Goal: Transaction & Acquisition: Purchase product/service

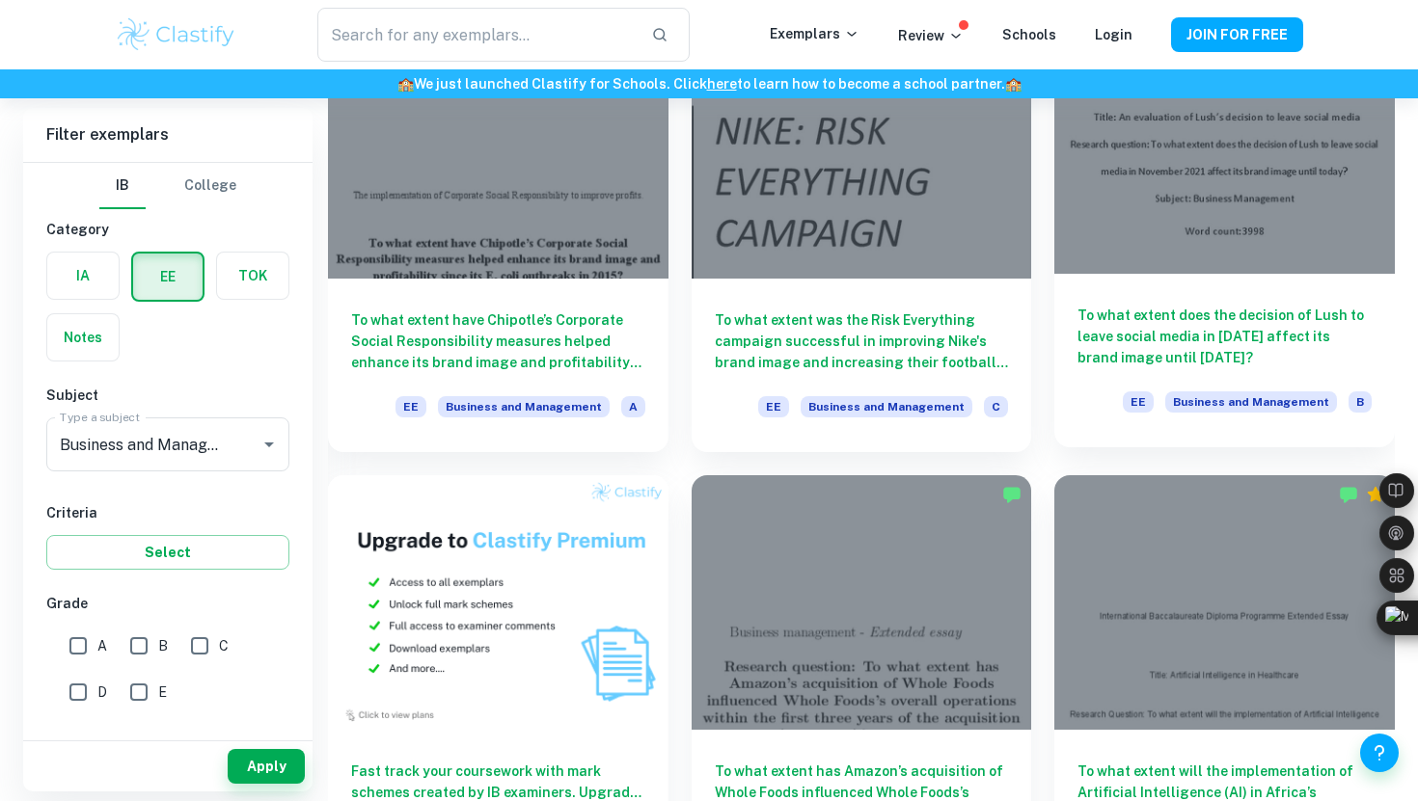
scroll to position [702, 0]
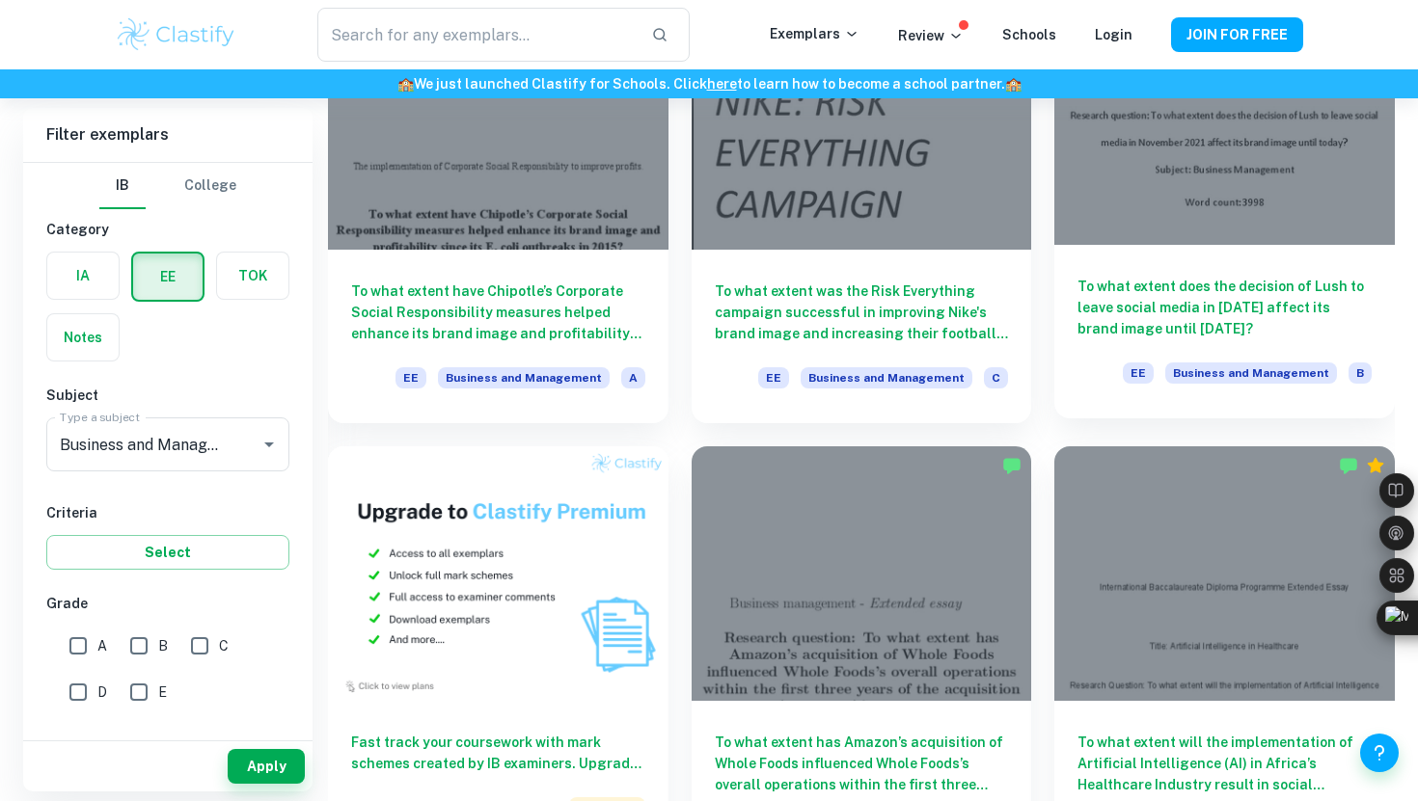
click at [1178, 308] on h6 "To what extent does the decision of Lush to leave social media in [DATE] affect…" at bounding box center [1224, 308] width 294 height 64
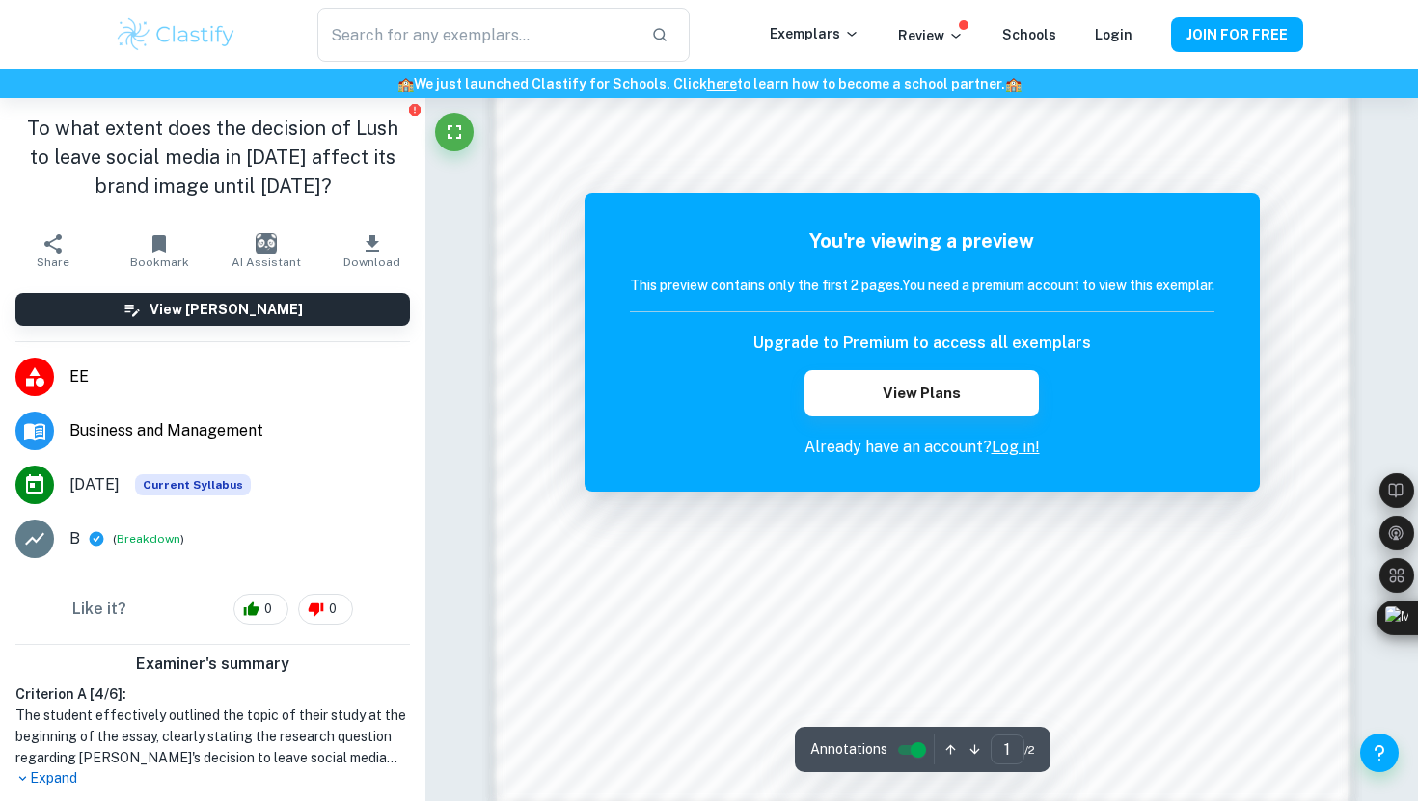
scroll to position [1536, 0]
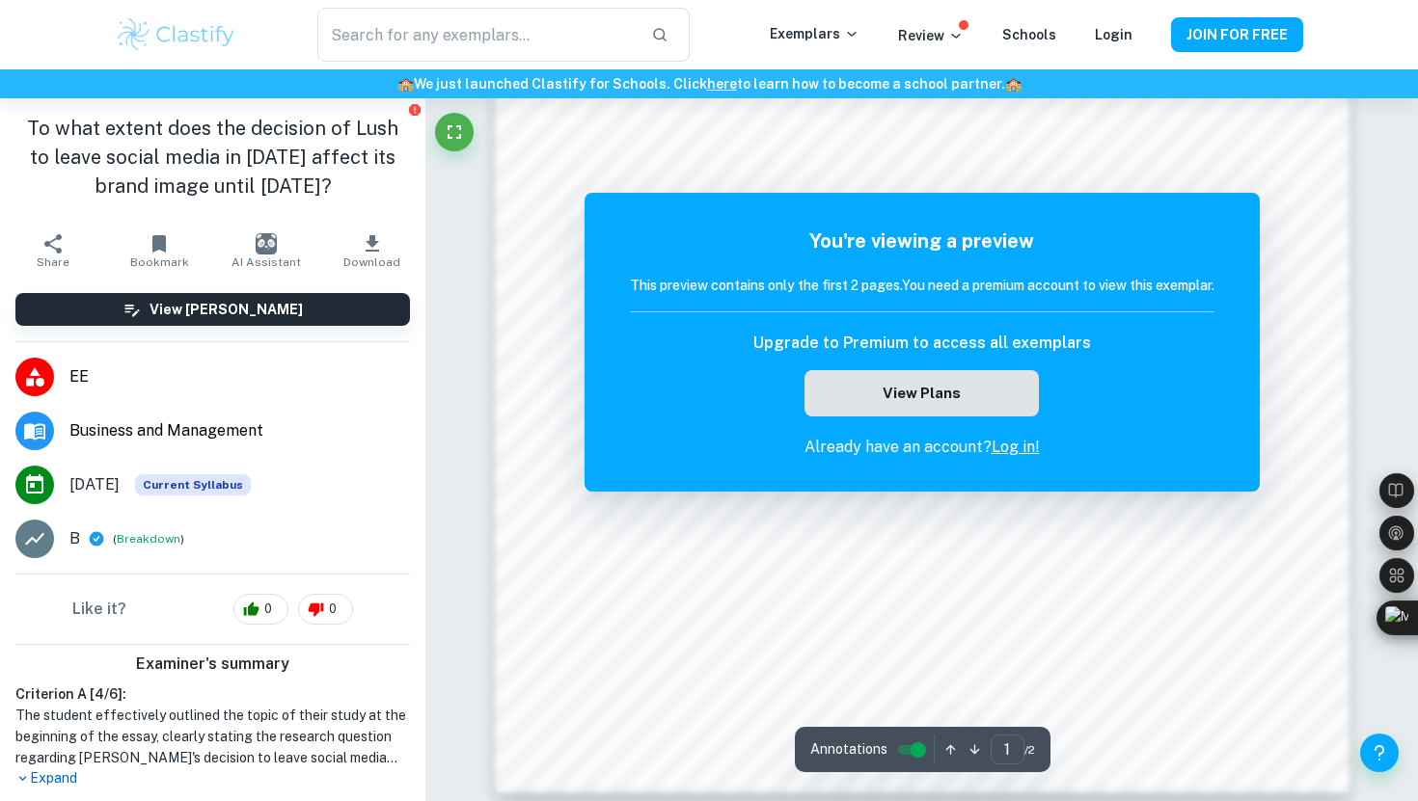
click at [930, 395] on button "View Plans" at bounding box center [920, 393] width 233 height 46
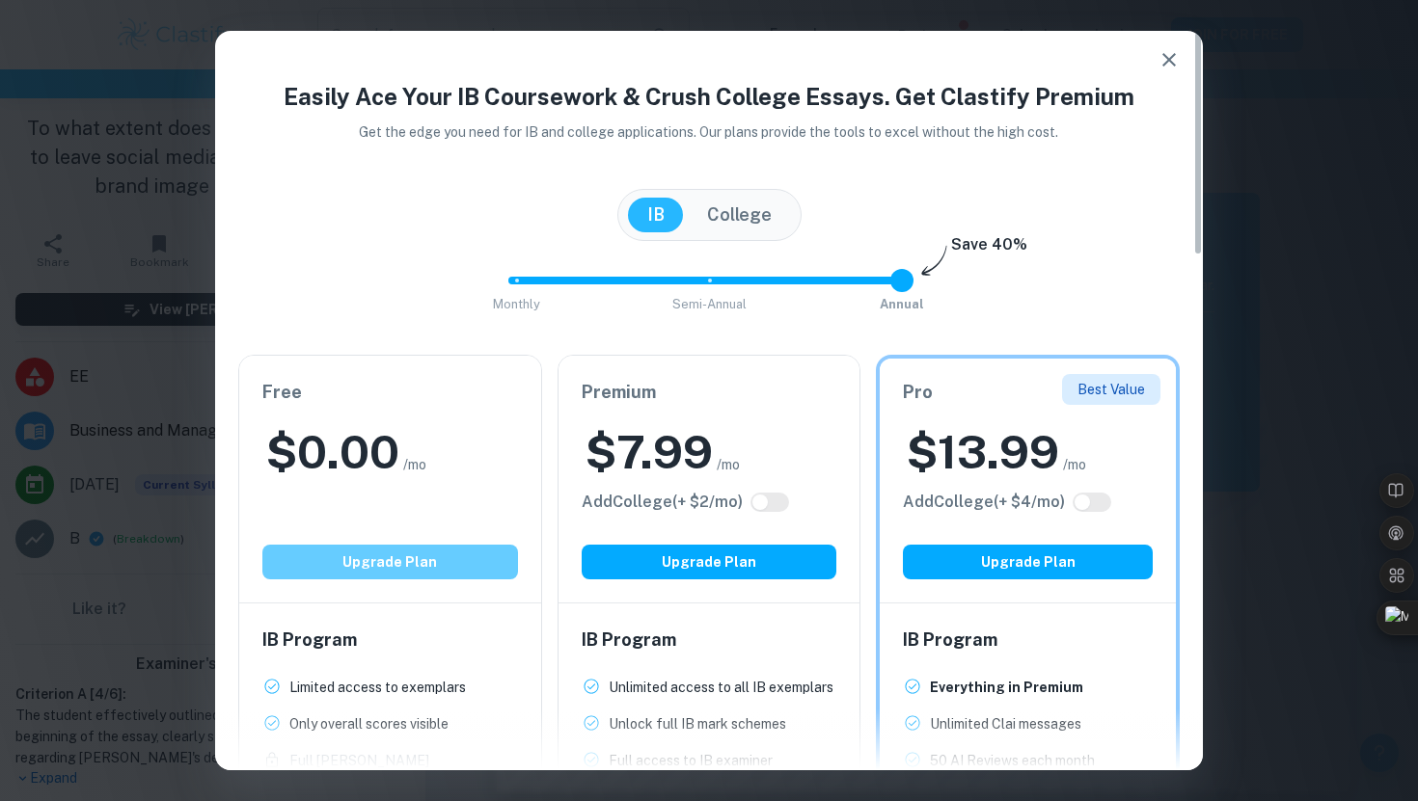
click at [394, 557] on button "Upgrade Plan" at bounding box center [390, 562] width 256 height 35
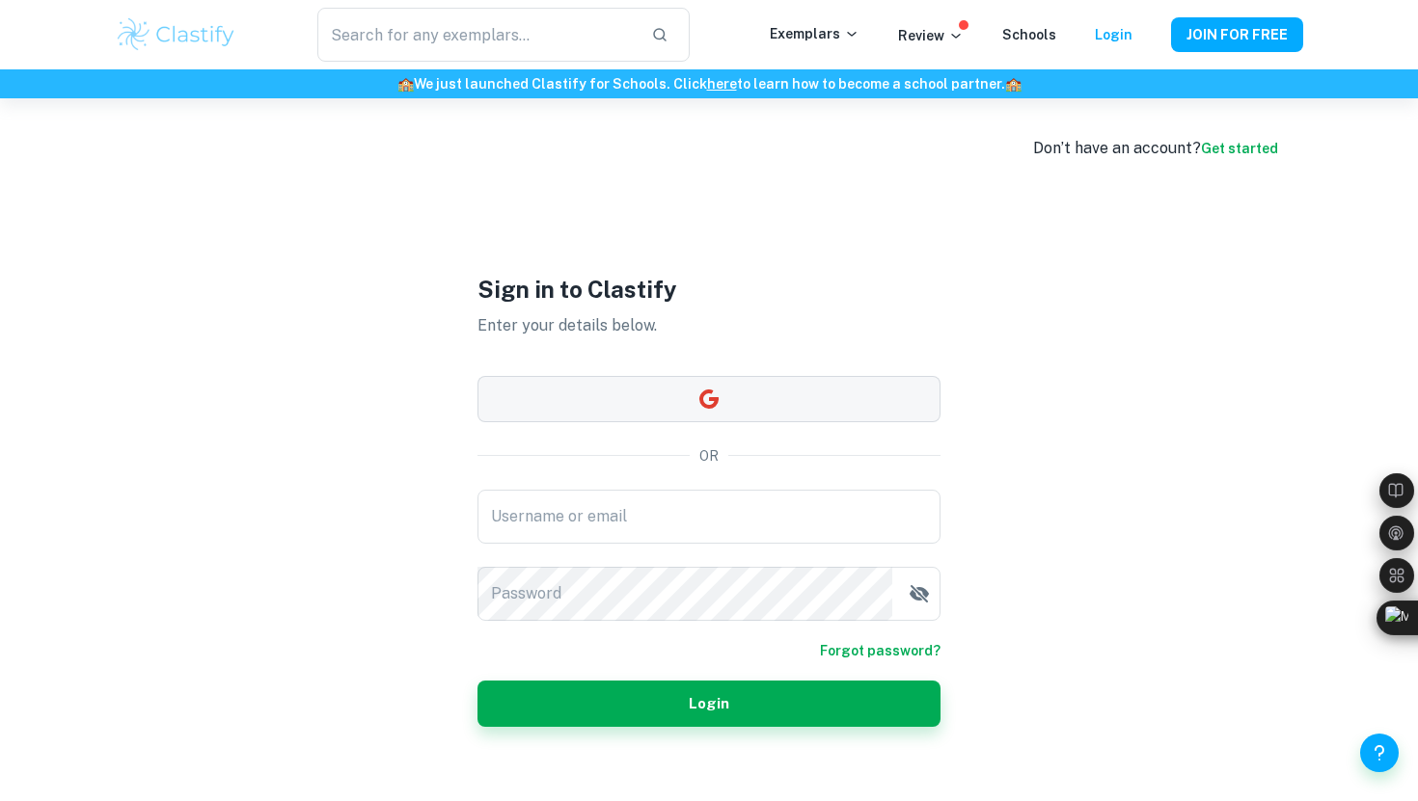
click at [645, 420] on button "button" at bounding box center [708, 399] width 463 height 46
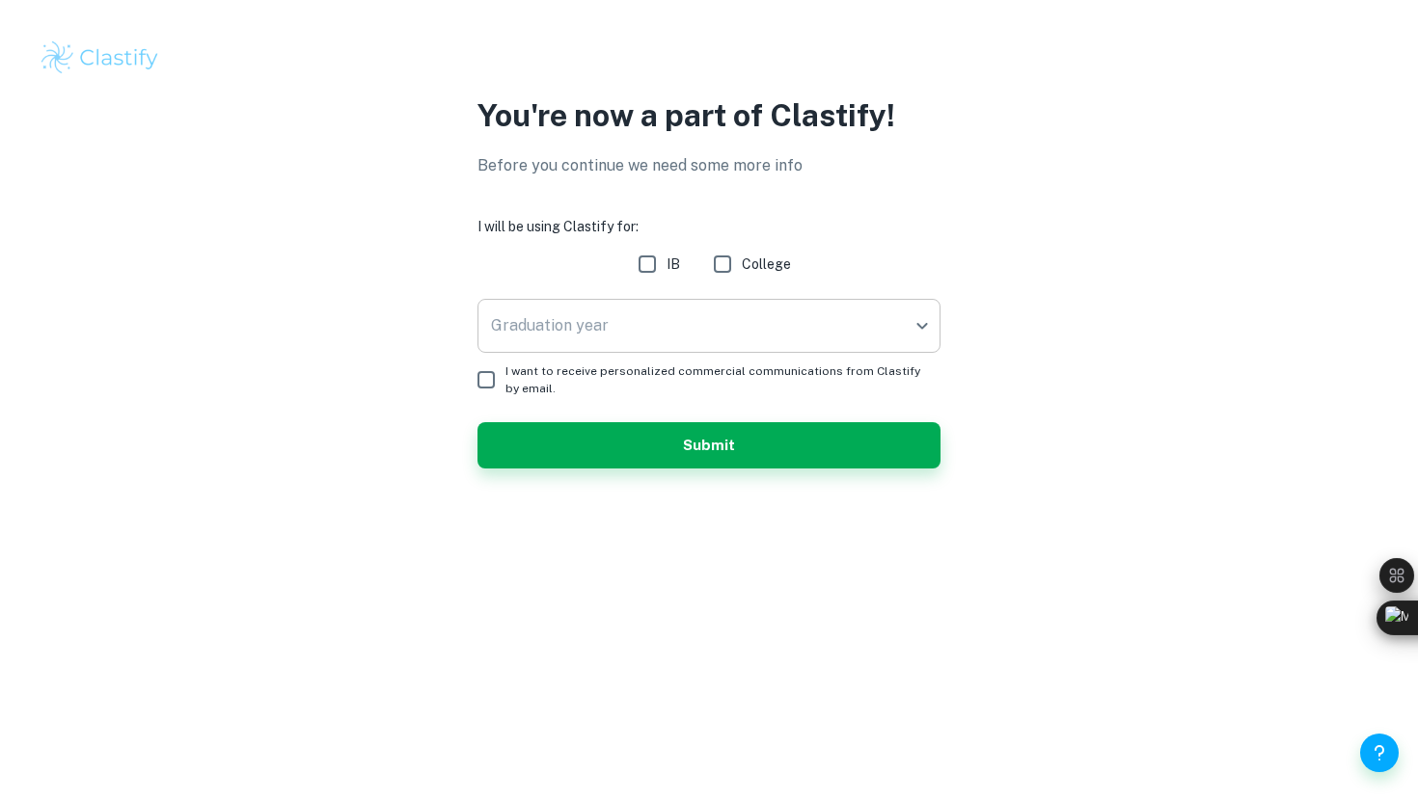
click at [757, 303] on body "We value your privacy We use cookies to enhance your browsing experience, serve…" at bounding box center [709, 400] width 1418 height 801
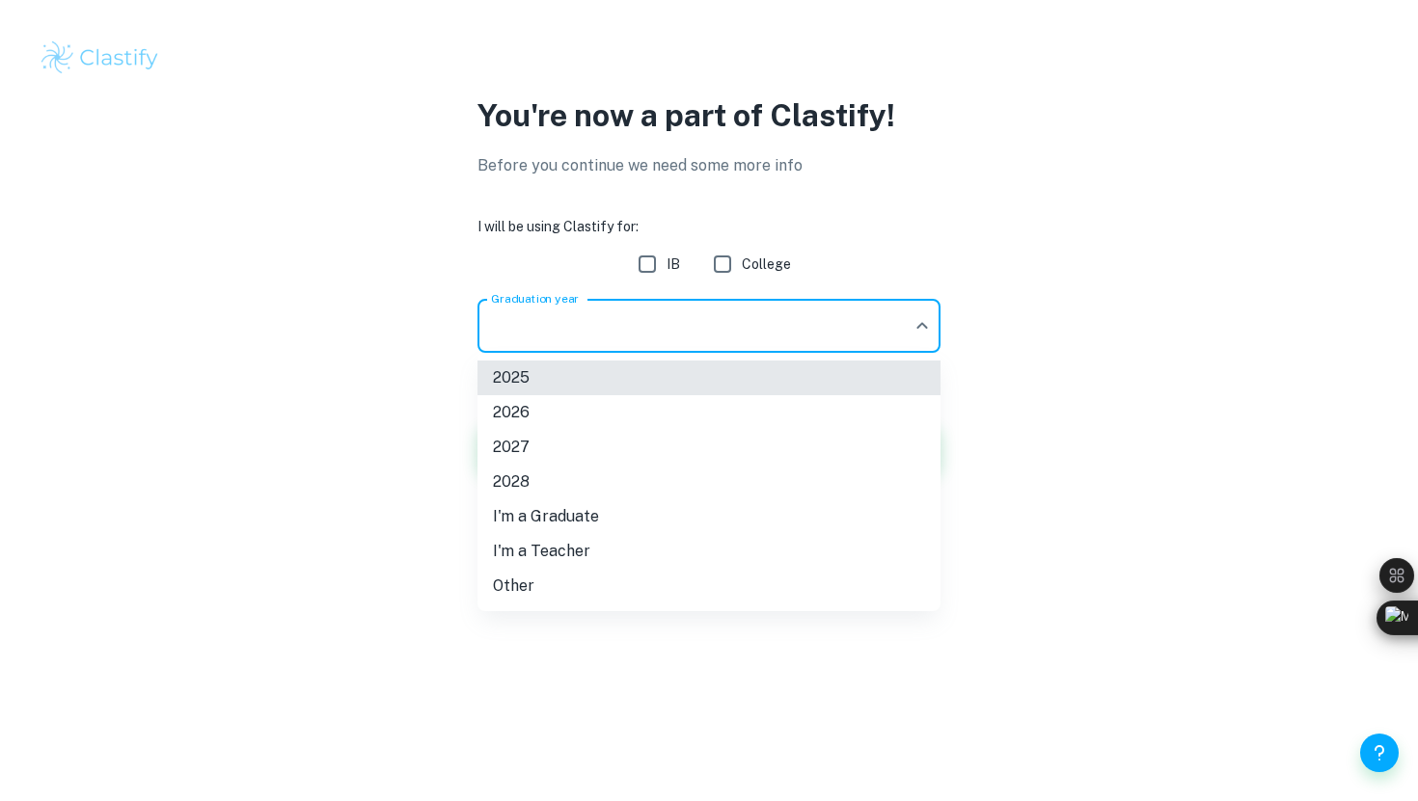
click at [653, 261] on div at bounding box center [709, 400] width 1418 height 801
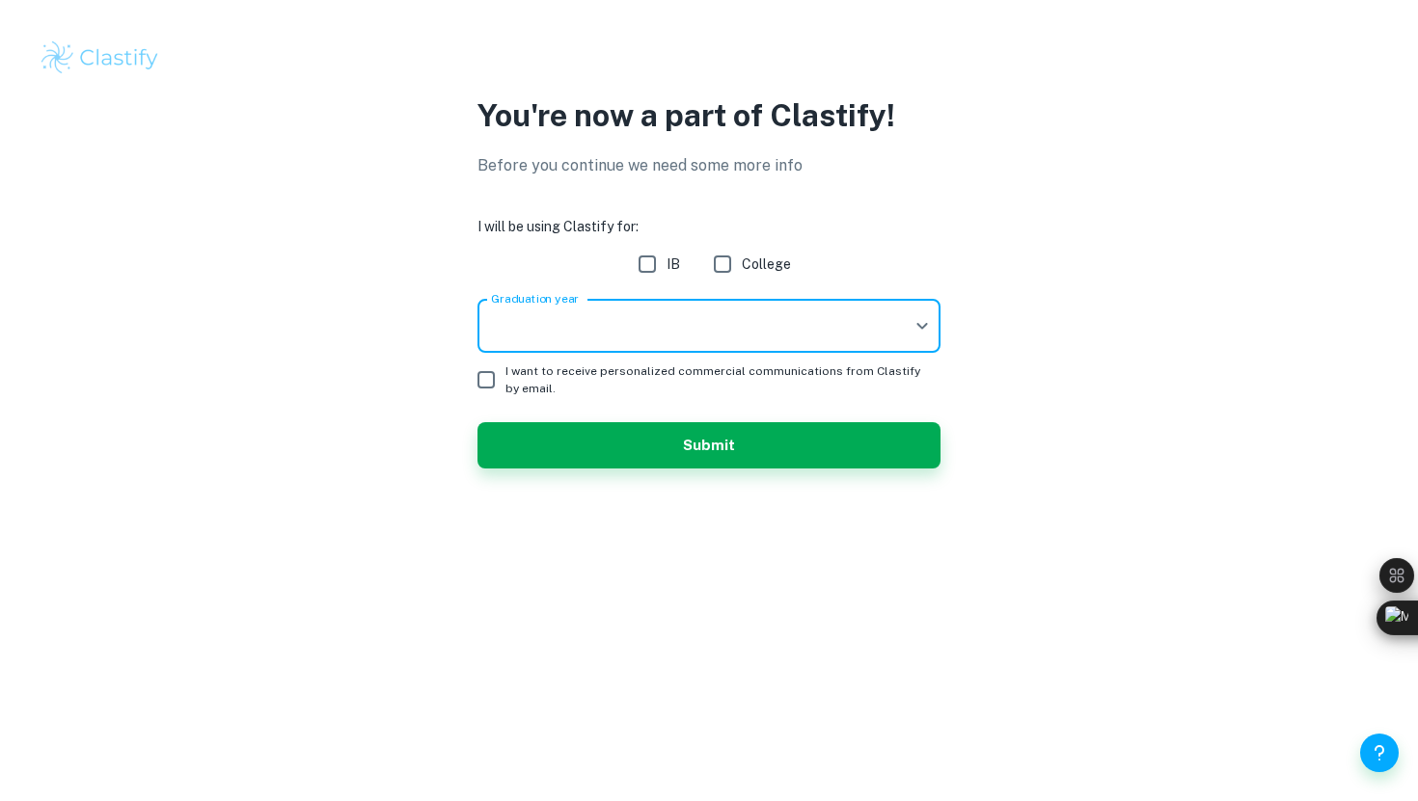
click at [621, 338] on body "We value your privacy We use cookies to enhance your browsing experience, serve…" at bounding box center [709, 400] width 1418 height 801
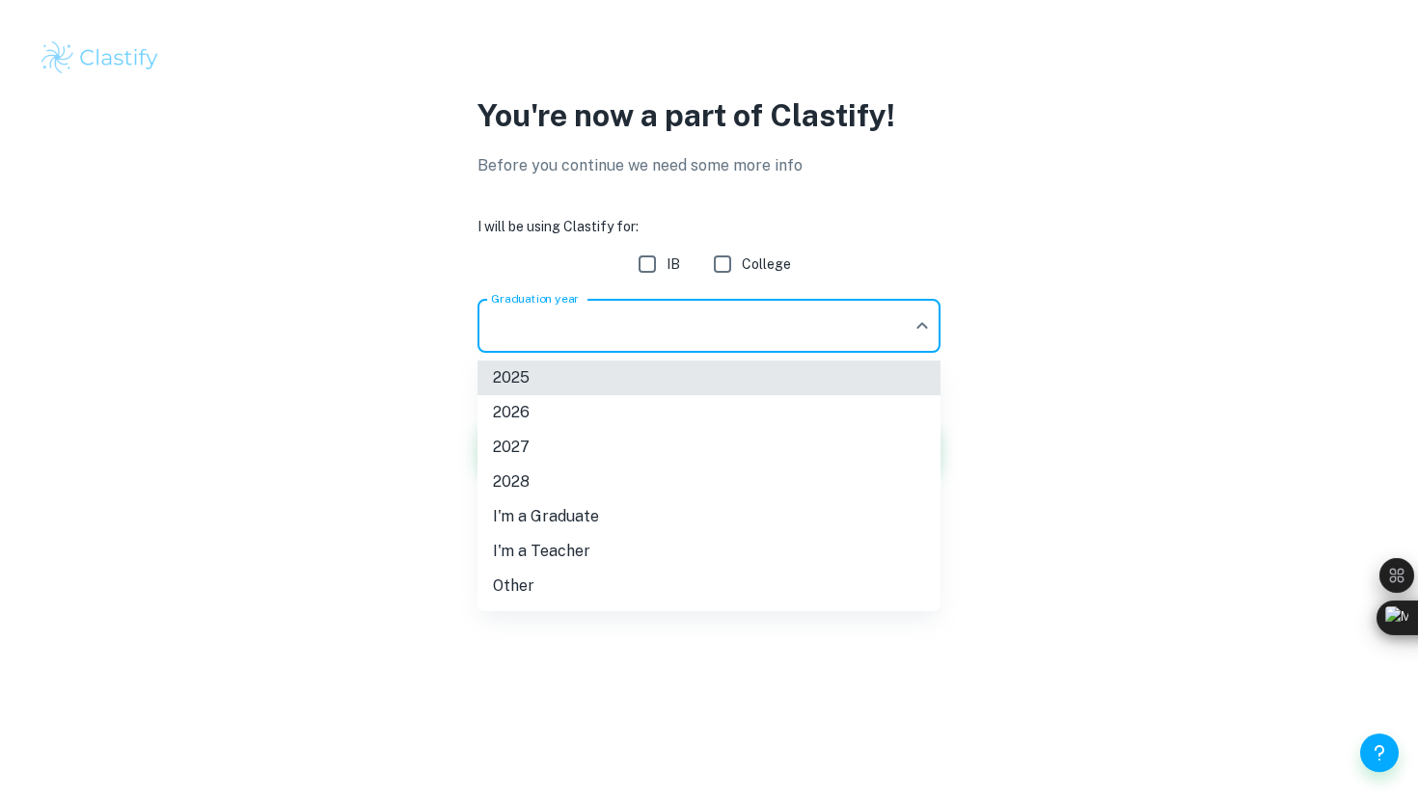
click at [629, 413] on li "2026" at bounding box center [708, 412] width 463 height 35
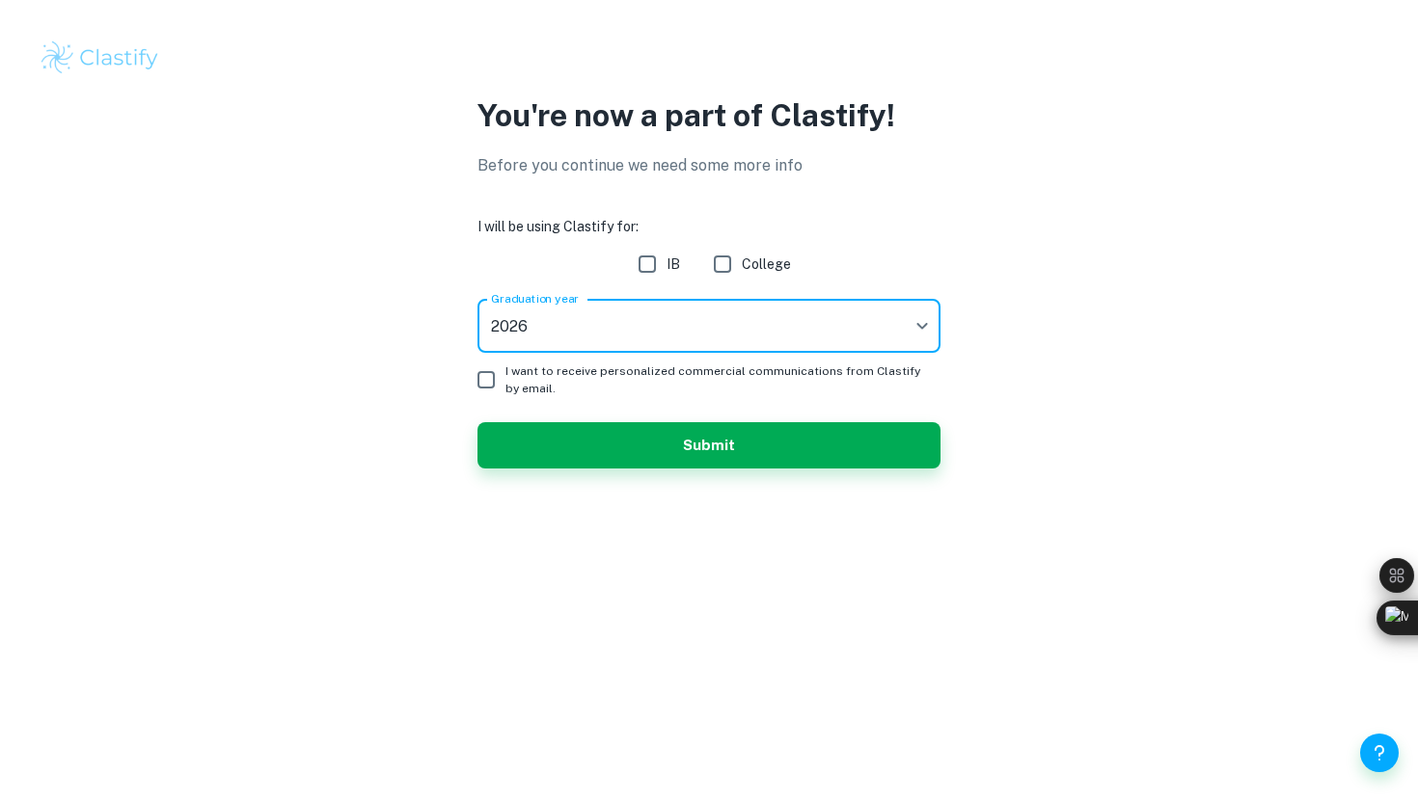
type input "2026"
click at [658, 443] on button "Submit" at bounding box center [708, 445] width 463 height 46
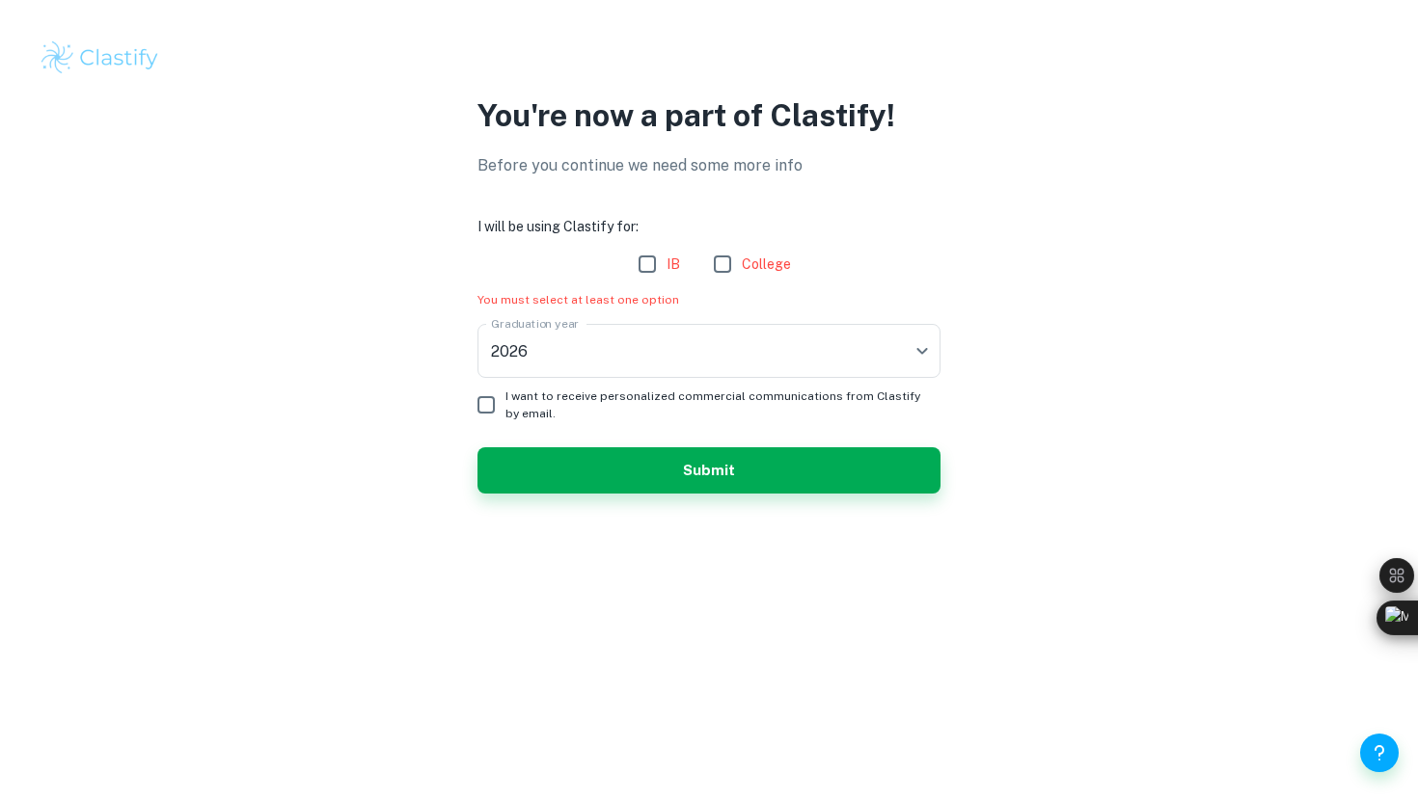
click at [496, 405] on input "I want to receive personalized commercial communications from Clastify by email." at bounding box center [486, 405] width 39 height 39
checkbox input "true"
click at [618, 466] on button "Submit" at bounding box center [708, 471] width 463 height 46
click at [644, 266] on input "IB" at bounding box center [647, 264] width 39 height 39
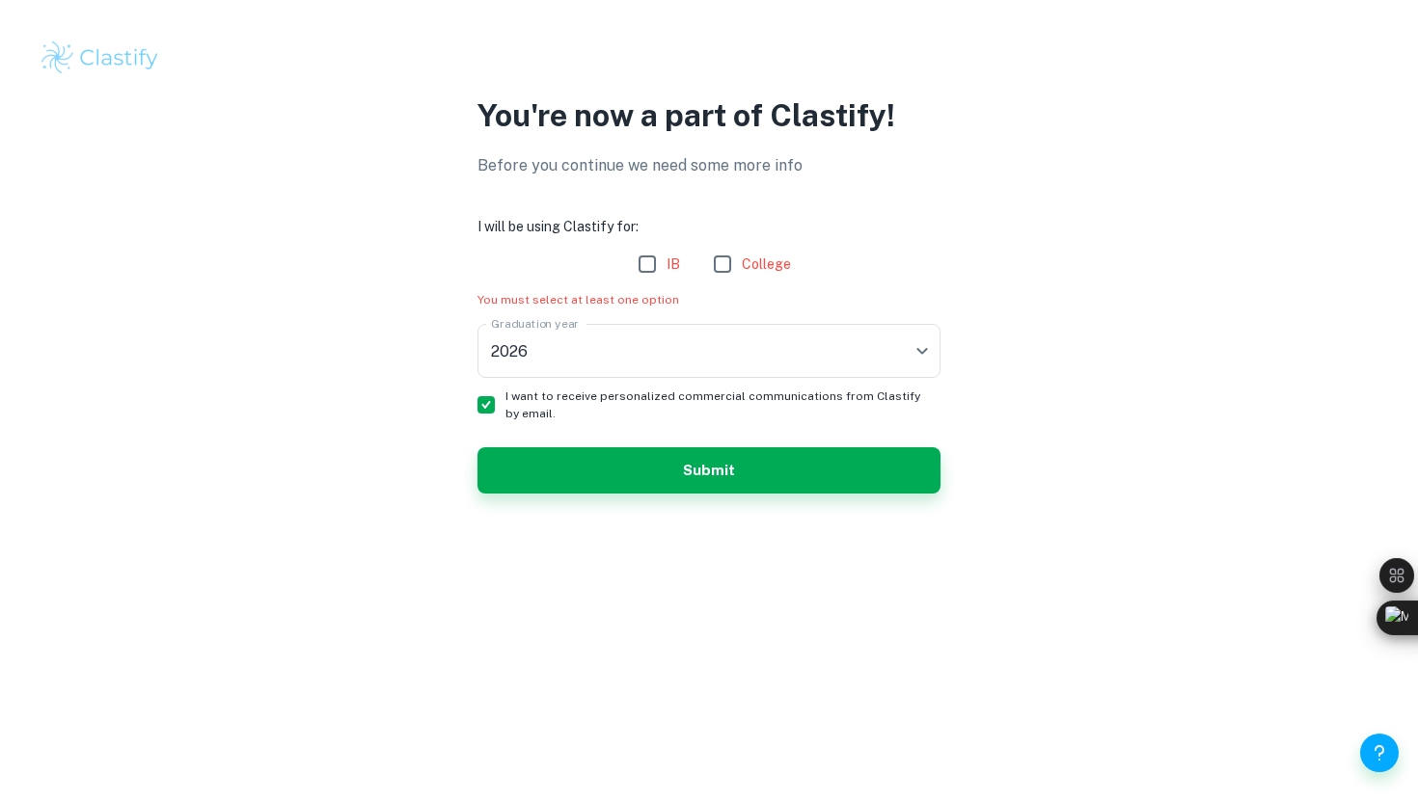
checkbox input "true"
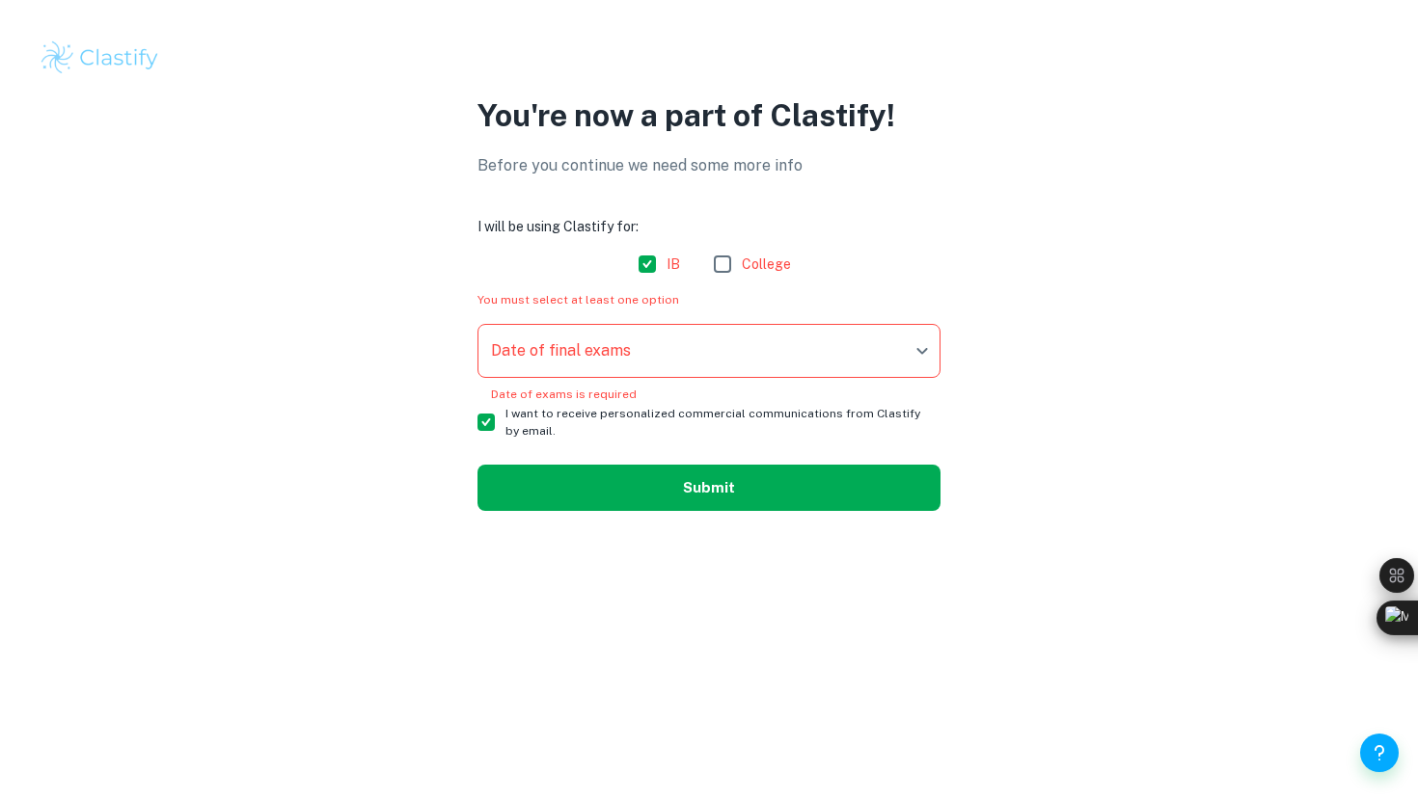
click at [676, 487] on button "Submit" at bounding box center [708, 488] width 463 height 46
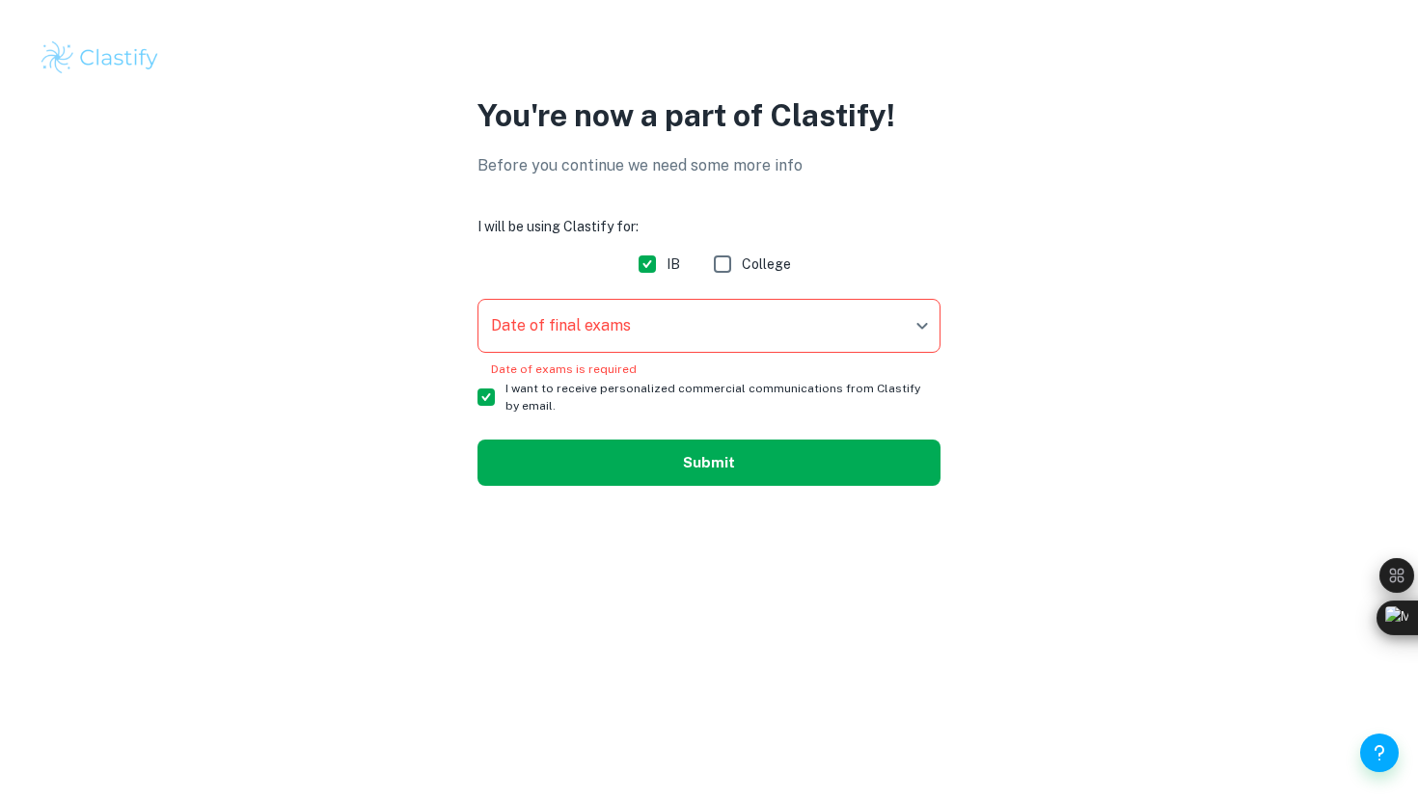
click at [734, 470] on button "Submit" at bounding box center [708, 463] width 463 height 46
click at [723, 339] on body "We value your privacy We use cookies to enhance your browsing experience, serve…" at bounding box center [709, 400] width 1418 height 801
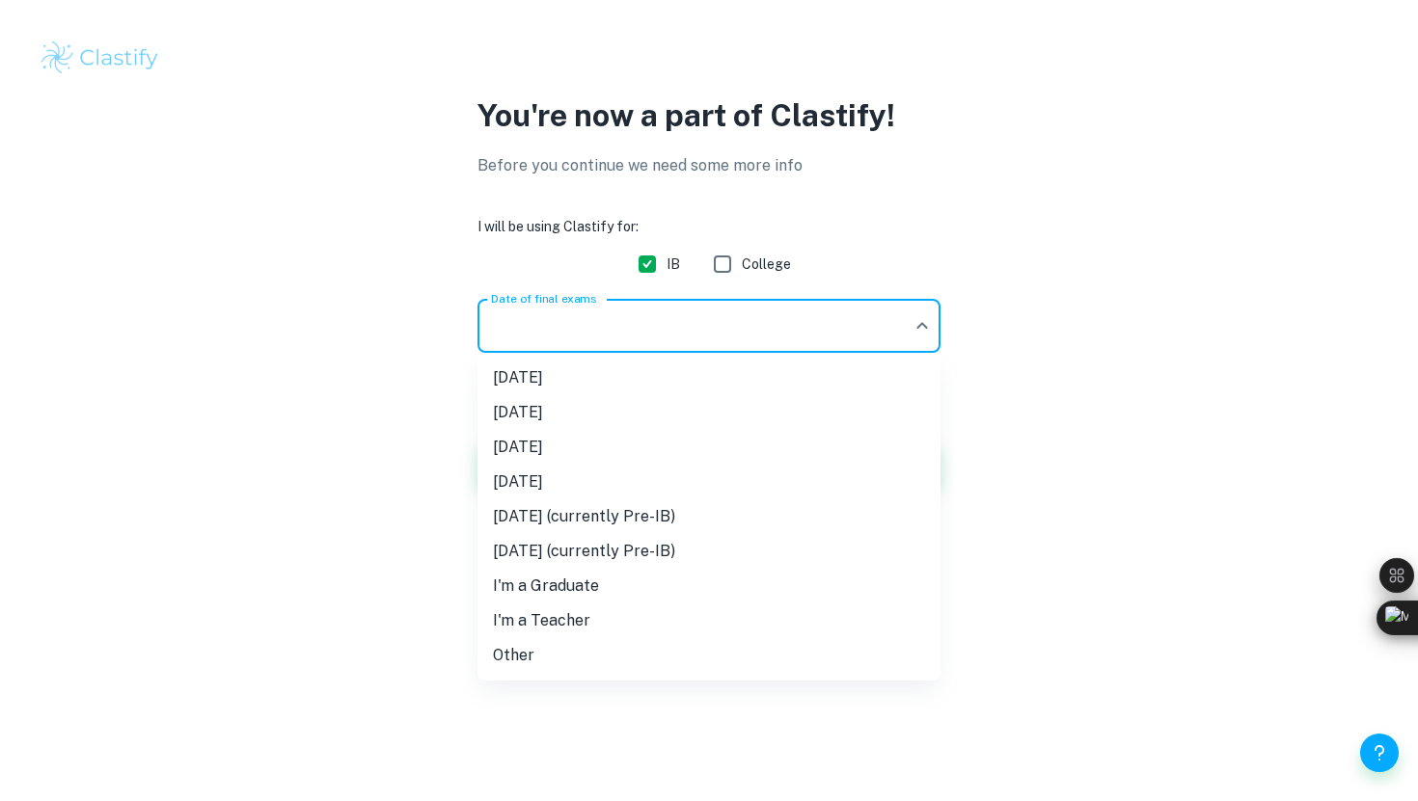
click at [669, 443] on li "[DATE]" at bounding box center [708, 447] width 463 height 35
type input "M26"
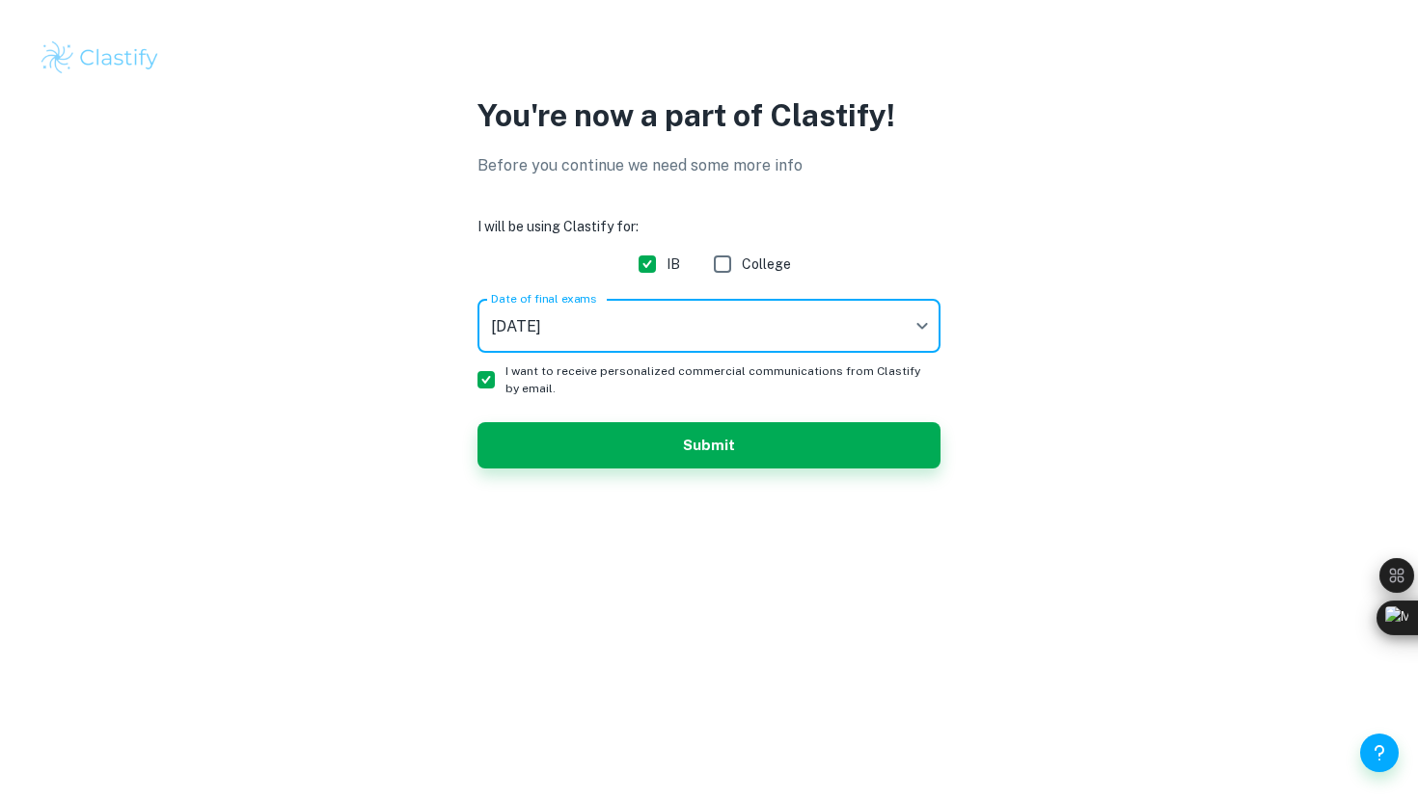
click at [669, 443] on button "Submit" at bounding box center [708, 445] width 463 height 46
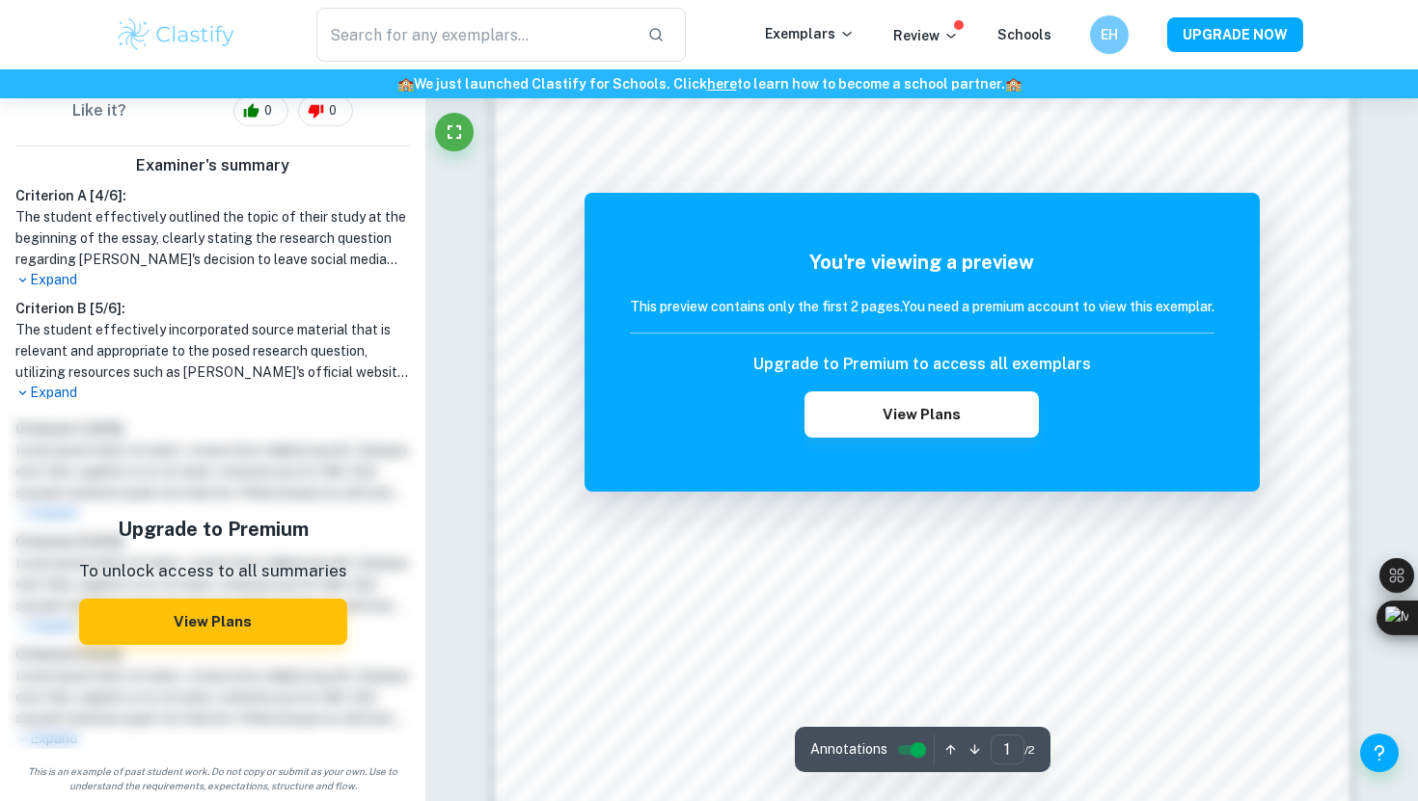
scroll to position [1300, 0]
